Goal: Find specific page/section: Find specific page/section

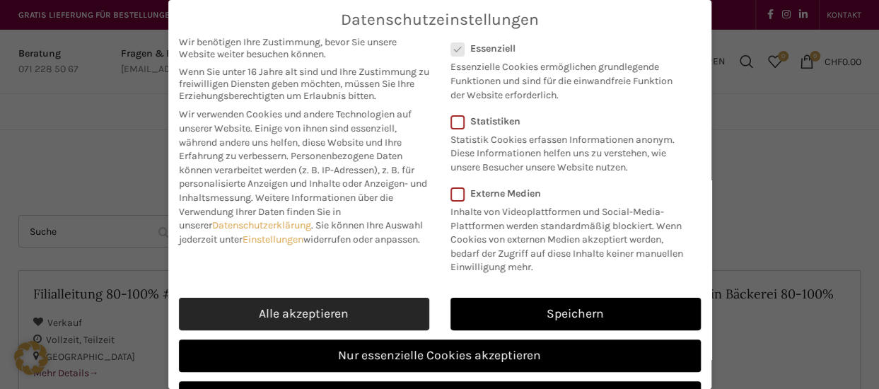
click at [310, 330] on link "Alle akzeptieren" at bounding box center [304, 314] width 250 height 33
checkbox input "true"
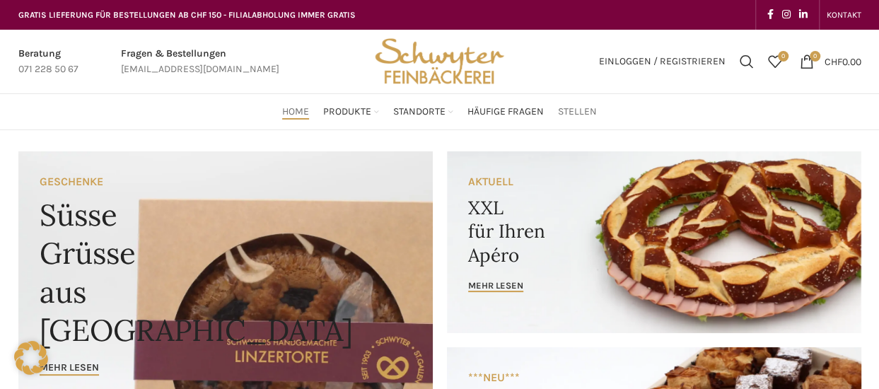
click at [577, 111] on span "Stellen" at bounding box center [577, 111] width 39 height 13
